Goal: Navigation & Orientation: Find specific page/section

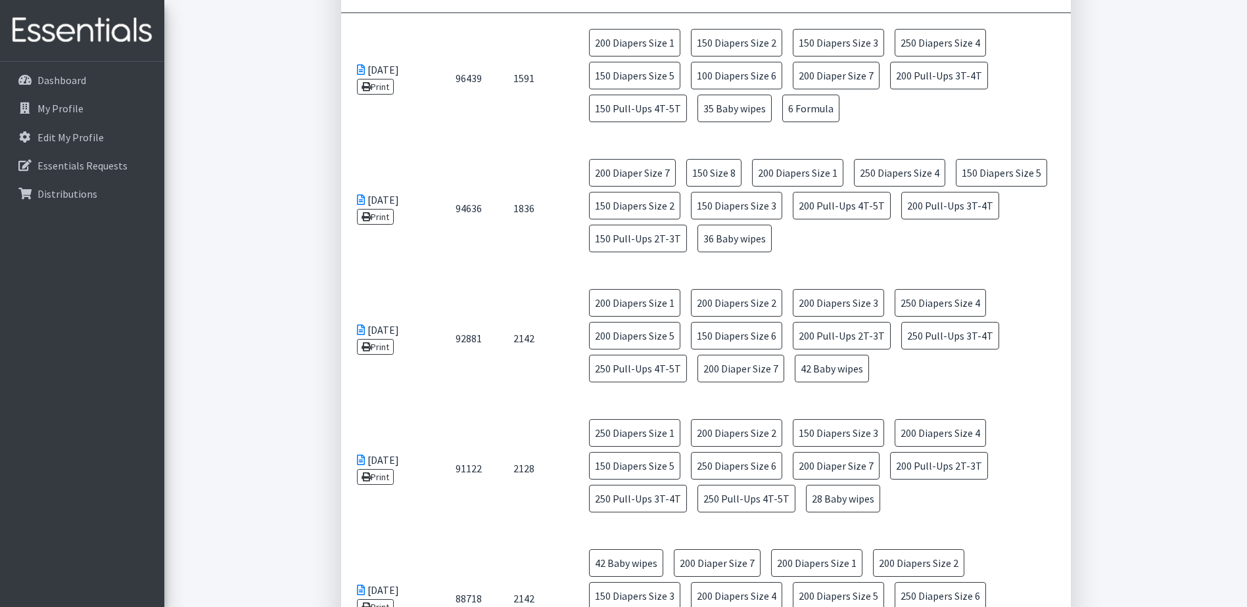
scroll to position [526, 0]
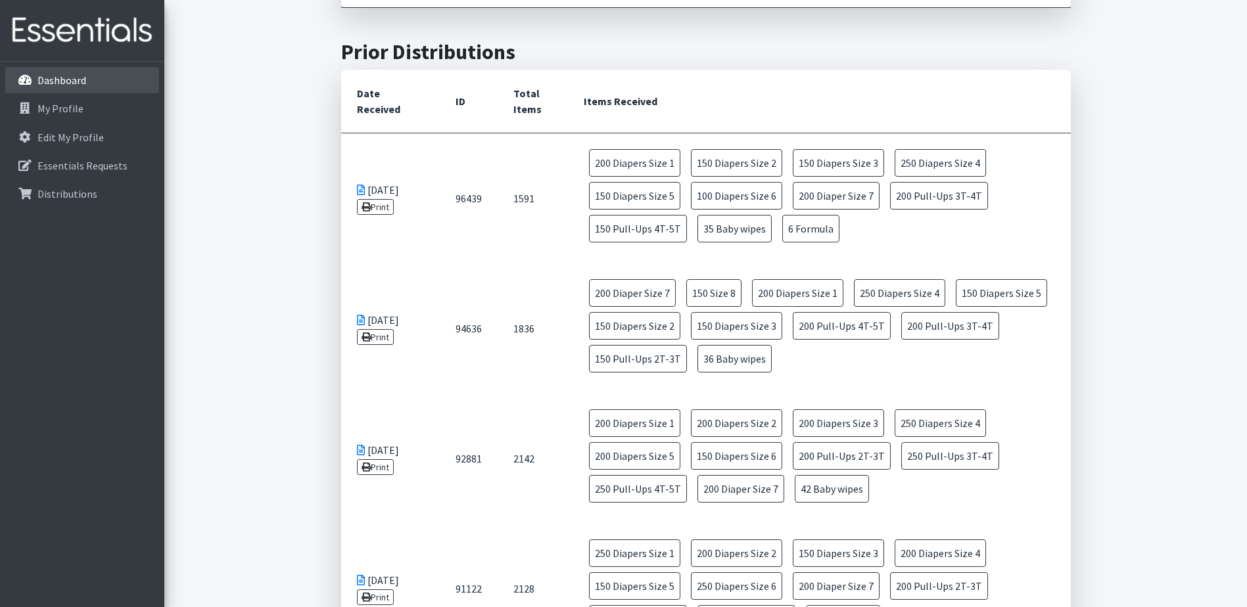
click at [97, 81] on link "Dashboard" at bounding box center [82, 80] width 154 height 26
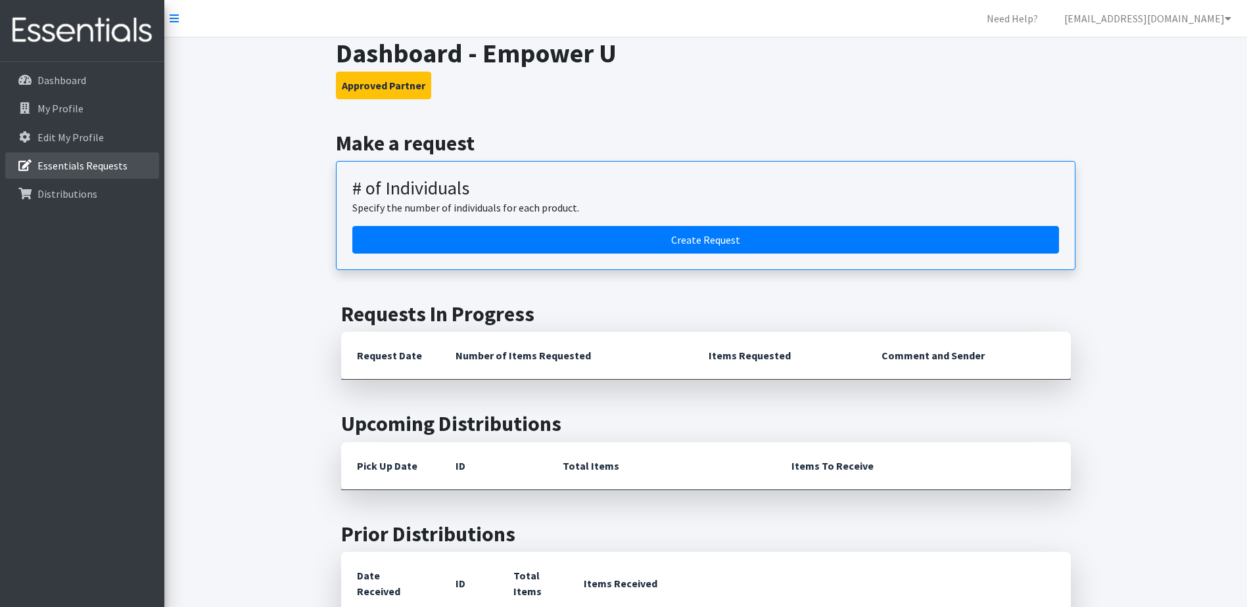
click at [111, 170] on p "Essentials Requests" at bounding box center [82, 165] width 90 height 13
